Goal: Find specific page/section: Find specific page/section

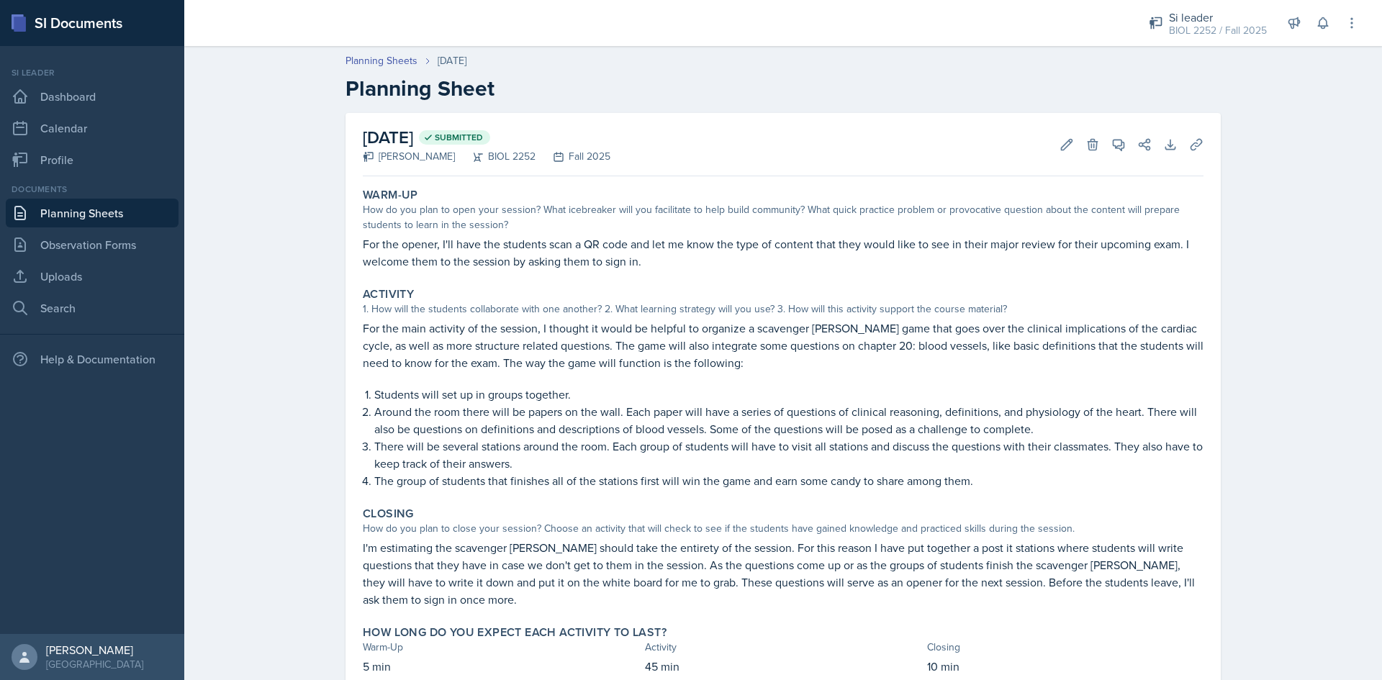
scroll to position [35, 0]
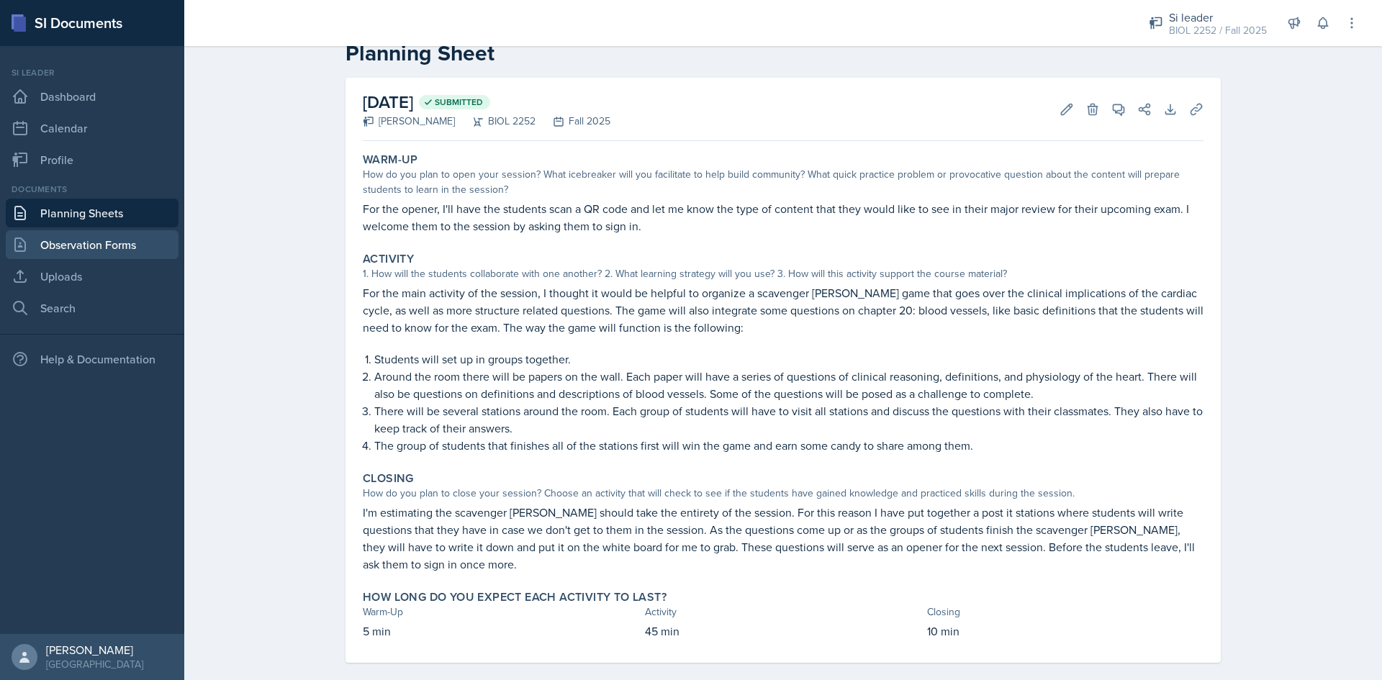
click at [91, 245] on link "Observation Forms" at bounding box center [92, 244] width 173 height 29
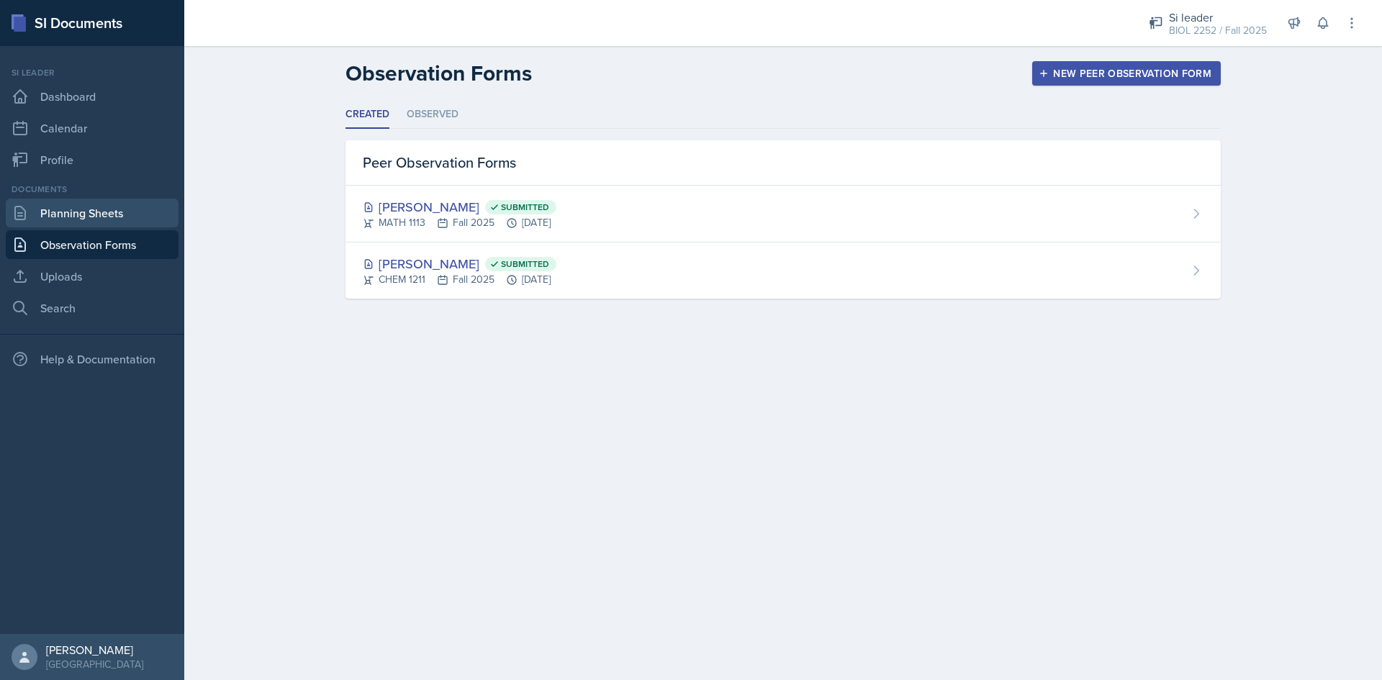
click at [87, 214] on link "Planning Sheets" at bounding box center [92, 213] width 173 height 29
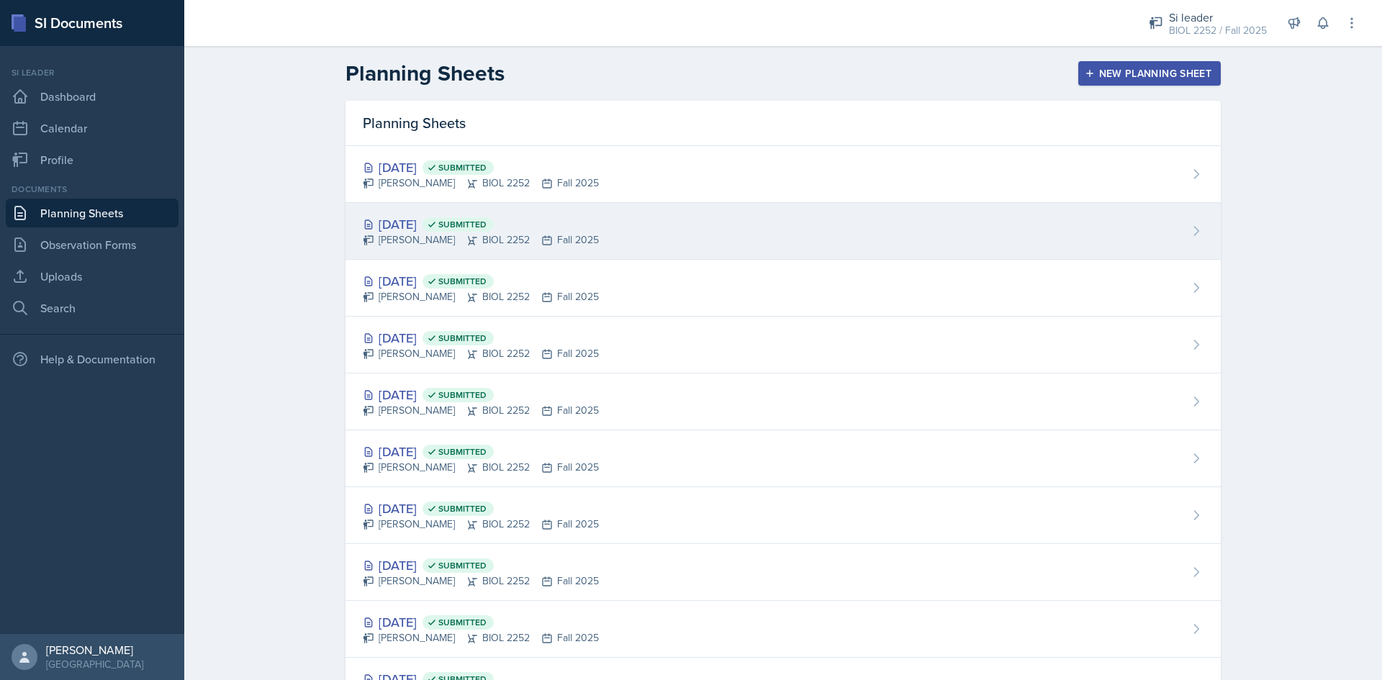
click at [597, 235] on div "[PERSON_NAME] BIOL 2252 Fall 2025" at bounding box center [481, 239] width 236 height 15
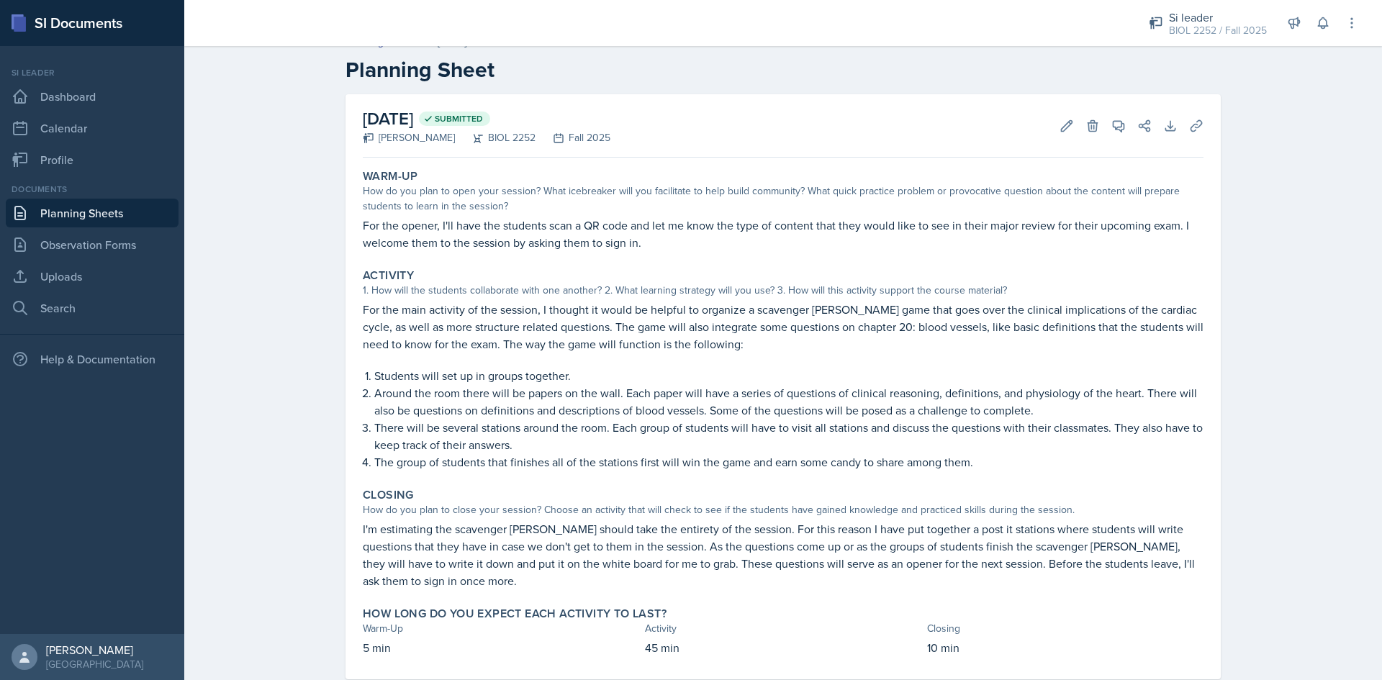
scroll to position [35, 0]
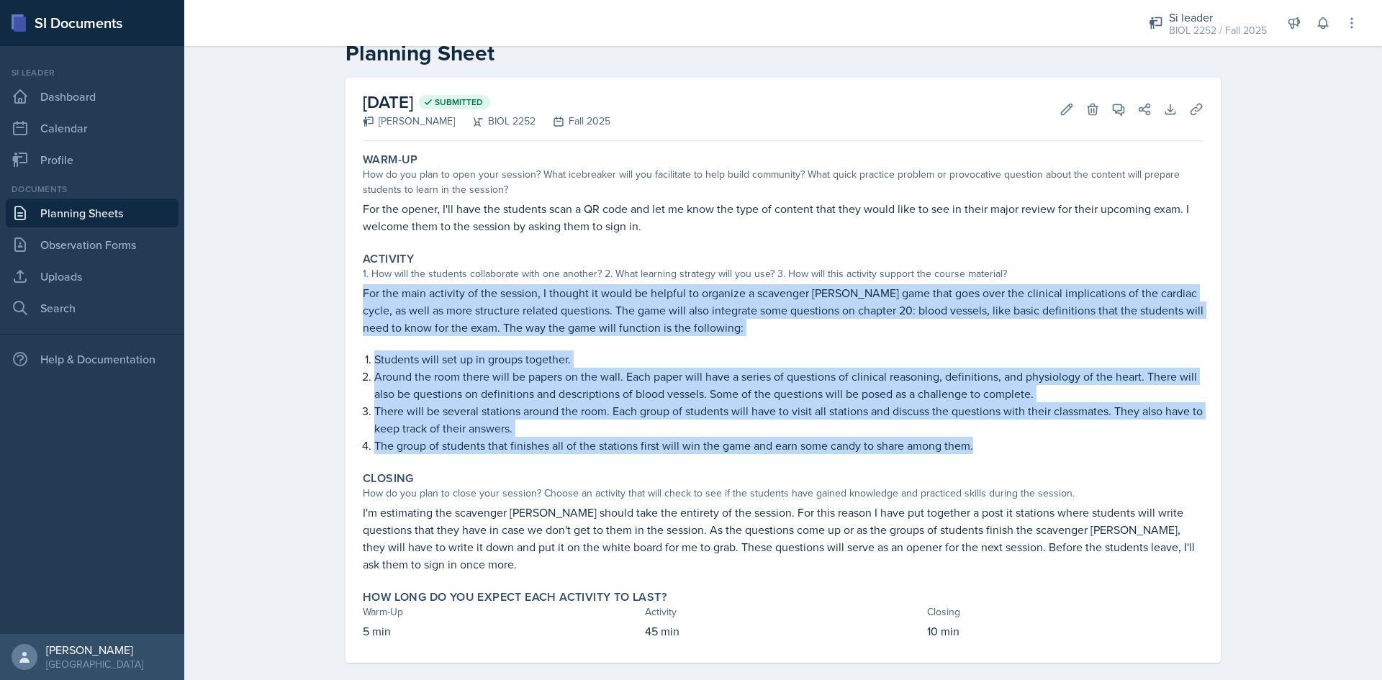
drag, startPoint x: 357, startPoint y: 290, endPoint x: 999, endPoint y: 450, distance: 661.5
click at [999, 450] on div "For the main activity of the session, I thought it would be helpful to organize…" at bounding box center [783, 369] width 841 height 170
copy div "For the main activity of the session, I thought it would be helpful to organize…"
